Goal: Task Accomplishment & Management: Use online tool/utility

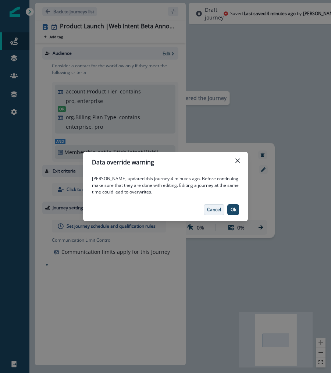
click at [206, 209] on button "Cancel" at bounding box center [214, 209] width 21 height 11
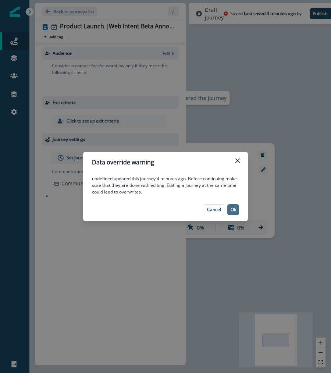
click at [236, 208] on button "Ok" at bounding box center [234, 209] width 12 height 11
